Goal: Task Accomplishment & Management: Use online tool/utility

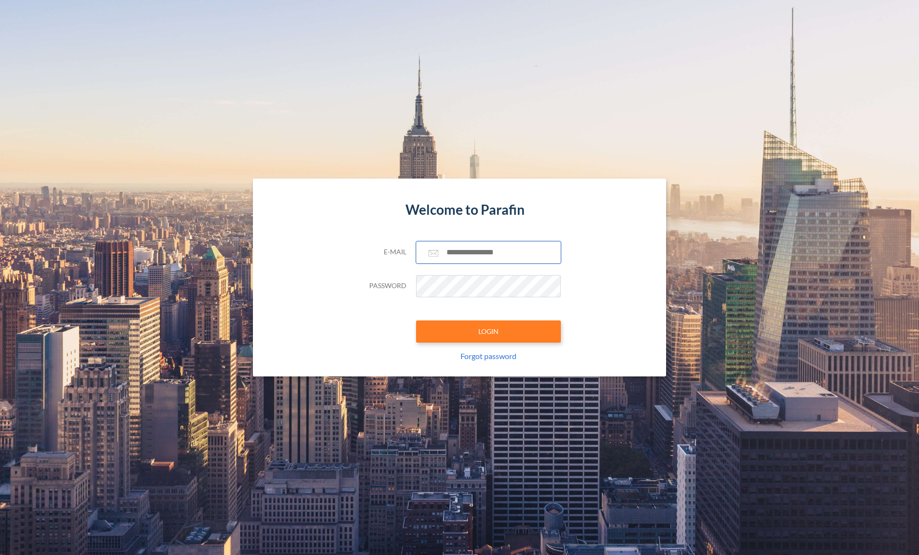
type input "**********"
click at [459, 319] on div "**********" at bounding box center [459, 308] width 203 height 135
click at [450, 334] on button "LOGIN" at bounding box center [488, 332] width 145 height 22
